Goal: Information Seeking & Learning: Learn about a topic

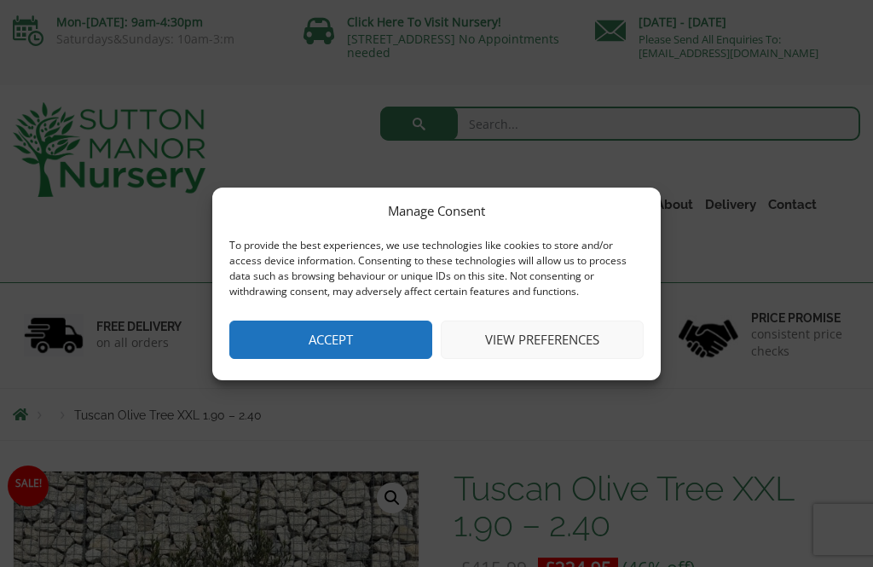
click at [365, 330] on button "Accept" at bounding box center [330, 340] width 203 height 38
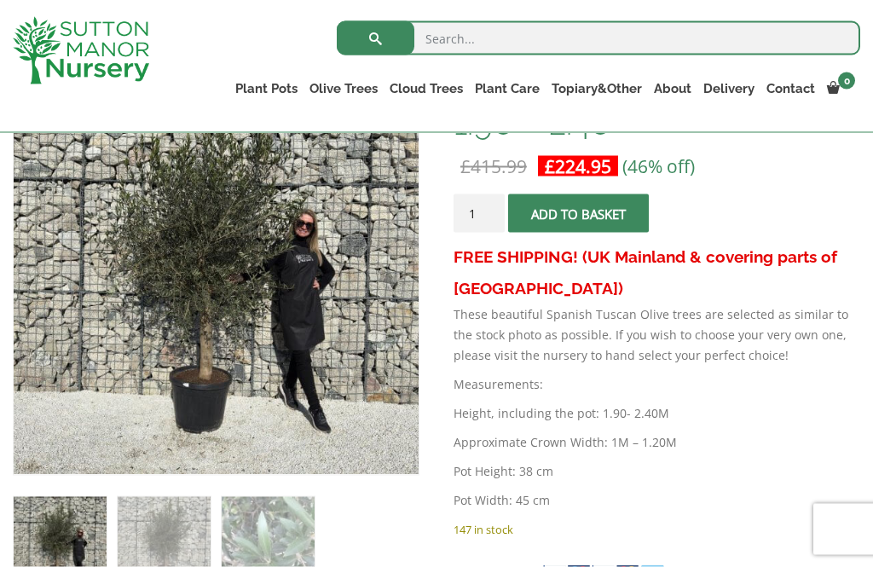
scroll to position [332, 0]
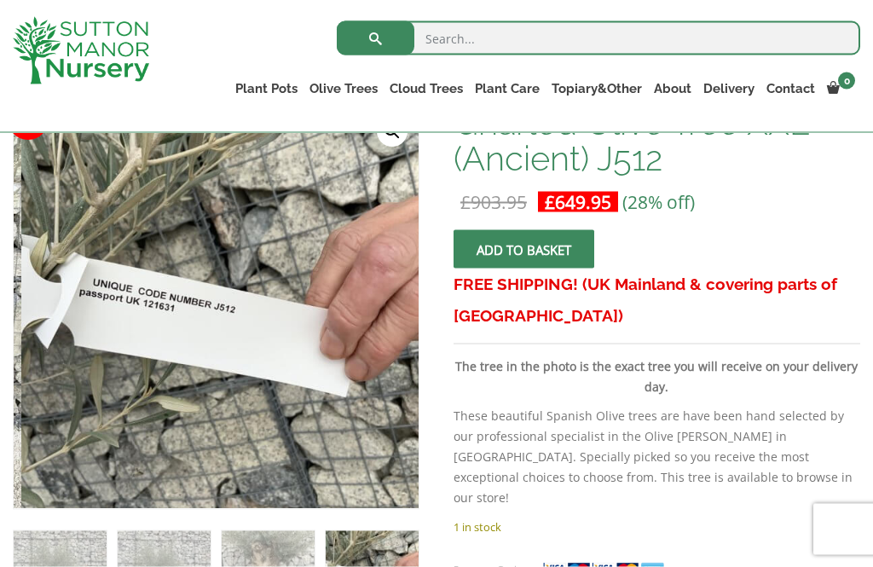
scroll to position [327, 0]
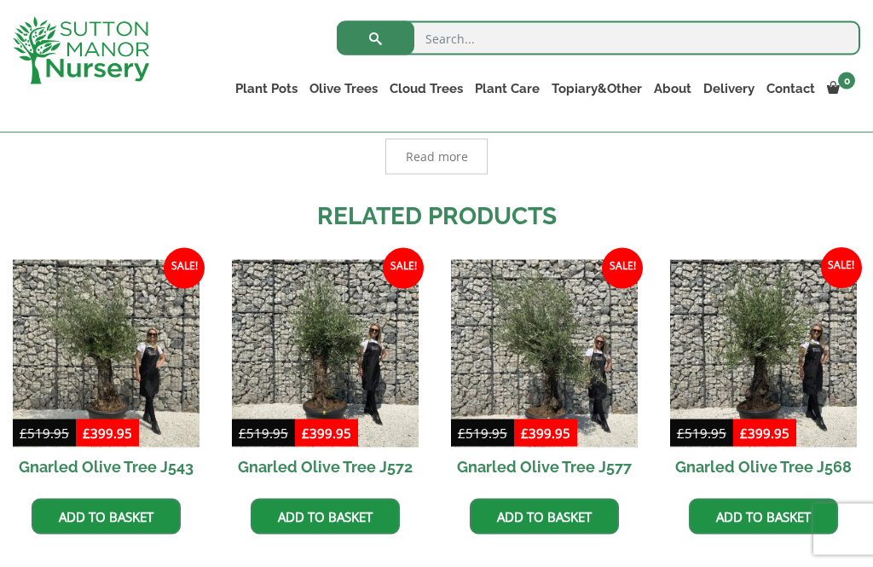
scroll to position [1081, 0]
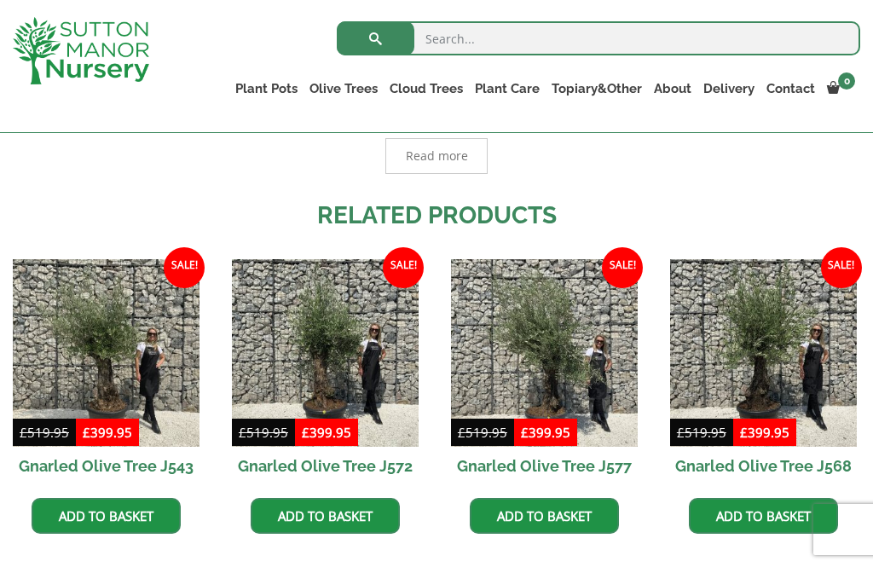
click at [777, 373] on img at bounding box center [763, 352] width 187 height 187
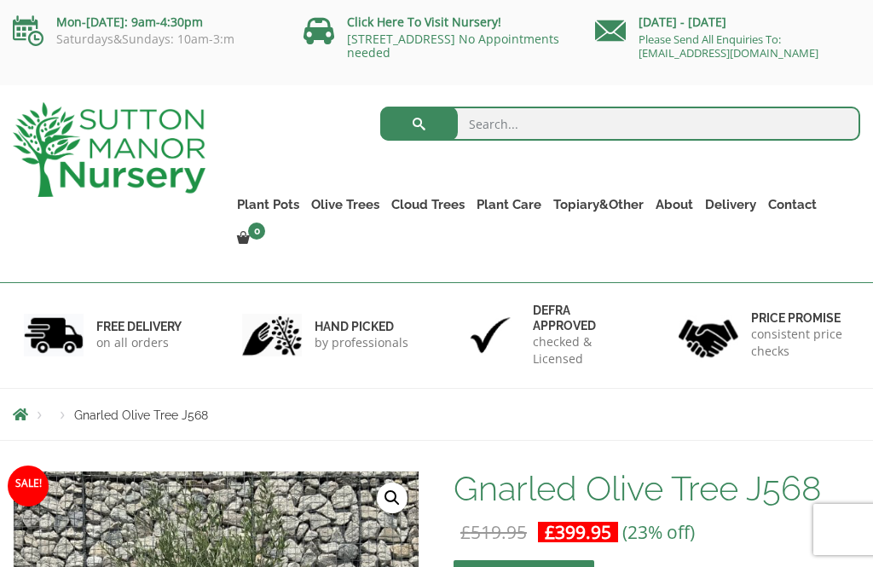
click at [731, 206] on link "Delivery" at bounding box center [730, 205] width 63 height 24
